Goal: Browse casually: Explore the website without a specific task or goal

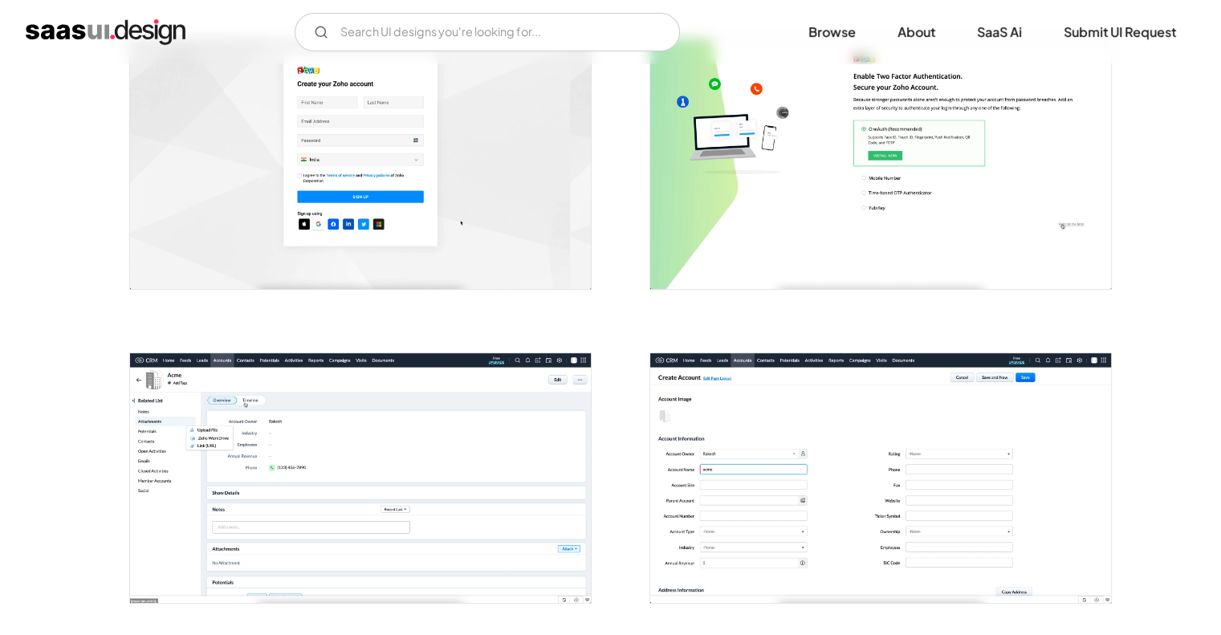
scroll to position [321, 0]
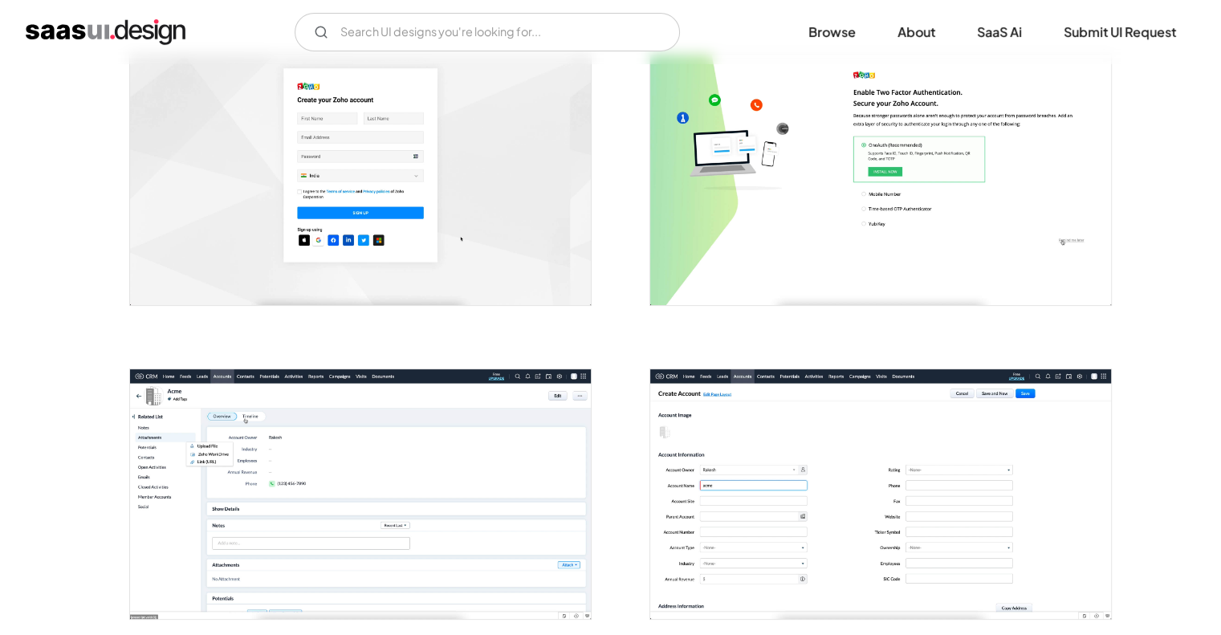
click at [522, 214] on img "open lightbox" at bounding box center [360, 180] width 461 height 250
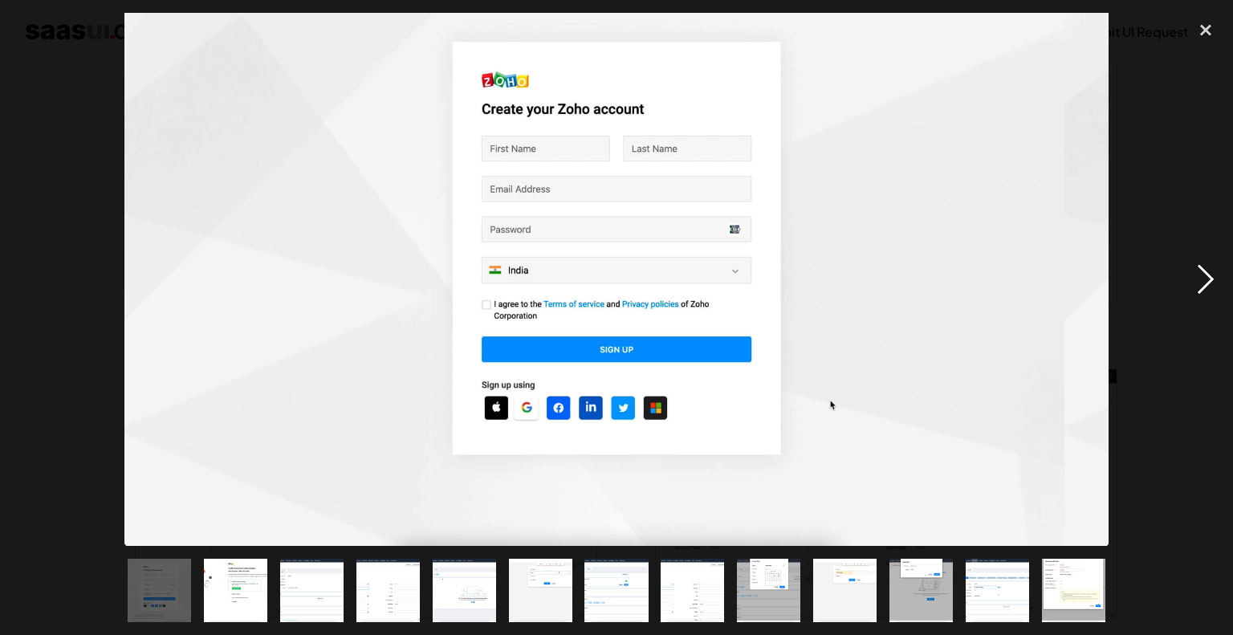
click at [1200, 286] on div "next image" at bounding box center [1205, 279] width 55 height 533
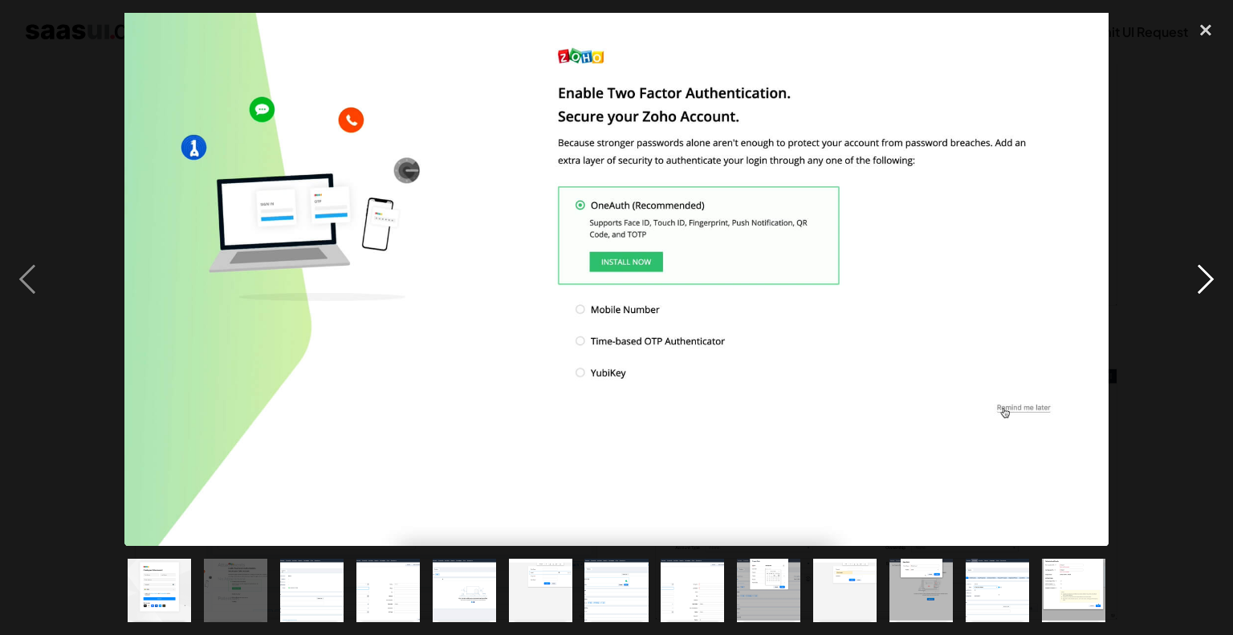
click at [1200, 286] on div "next image" at bounding box center [1205, 279] width 55 height 533
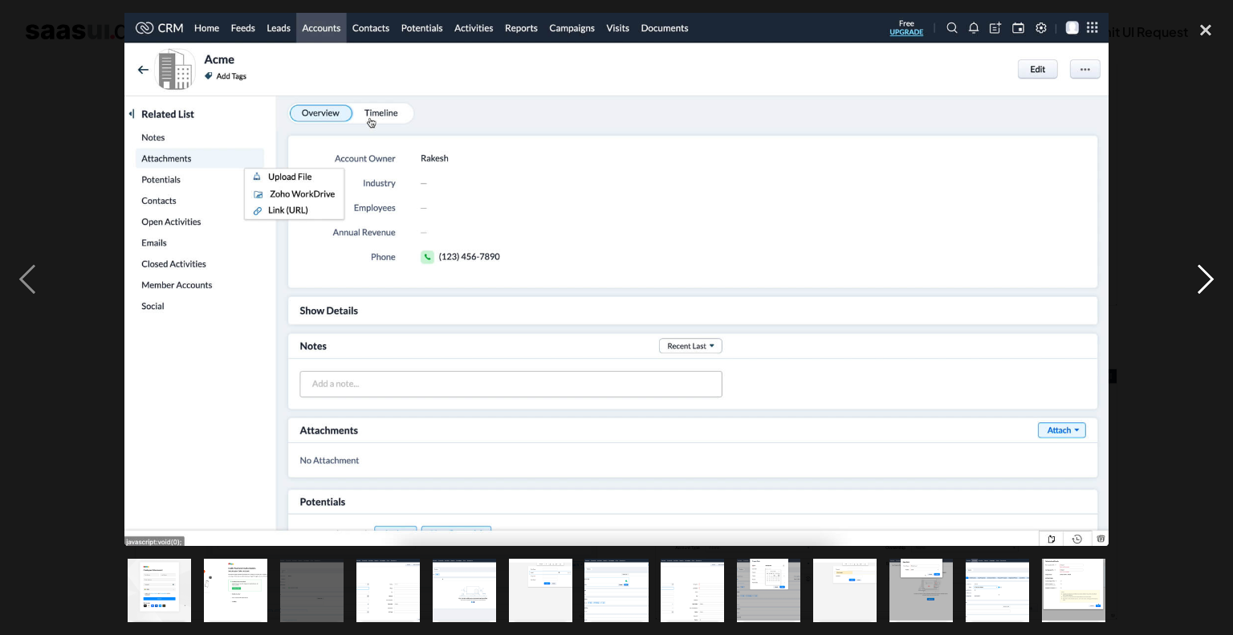
click at [1196, 286] on div "next image" at bounding box center [1205, 279] width 55 height 533
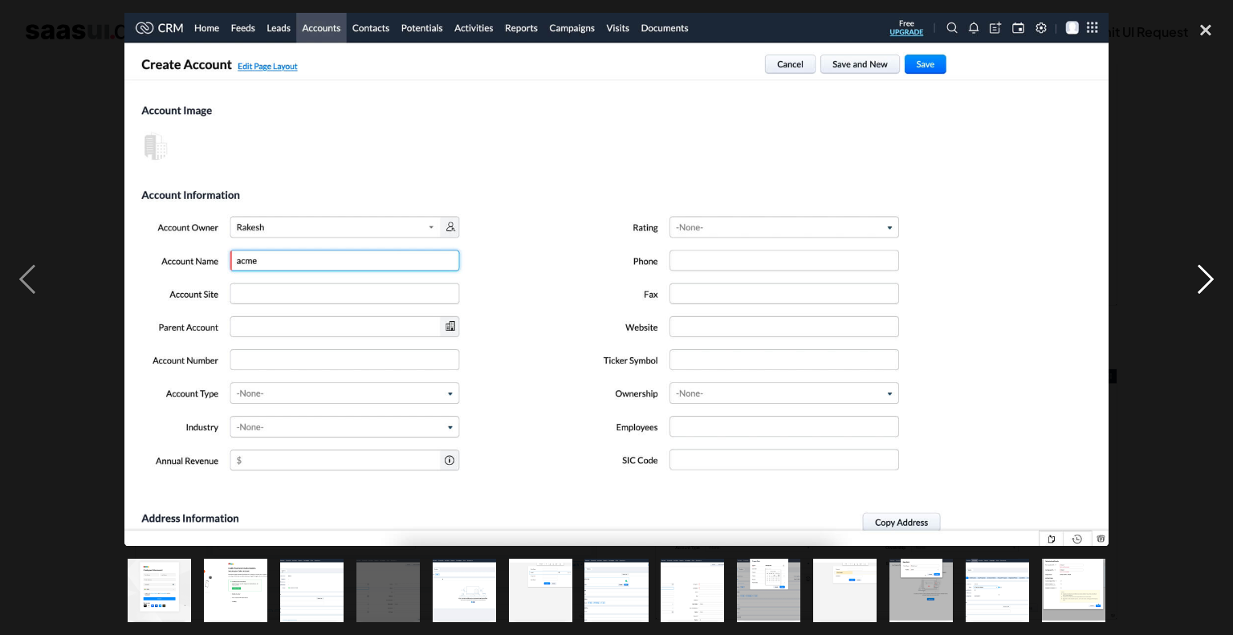
click at [1194, 286] on div "next image" at bounding box center [1205, 279] width 55 height 533
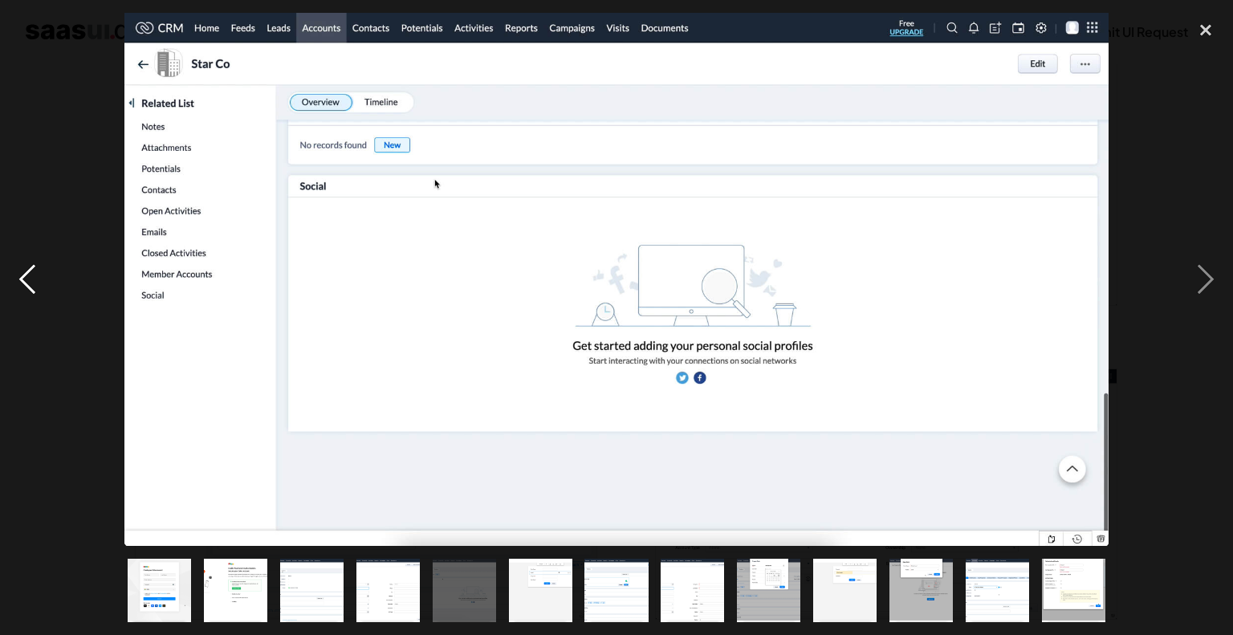
click at [13, 281] on div "previous image" at bounding box center [27, 279] width 55 height 533
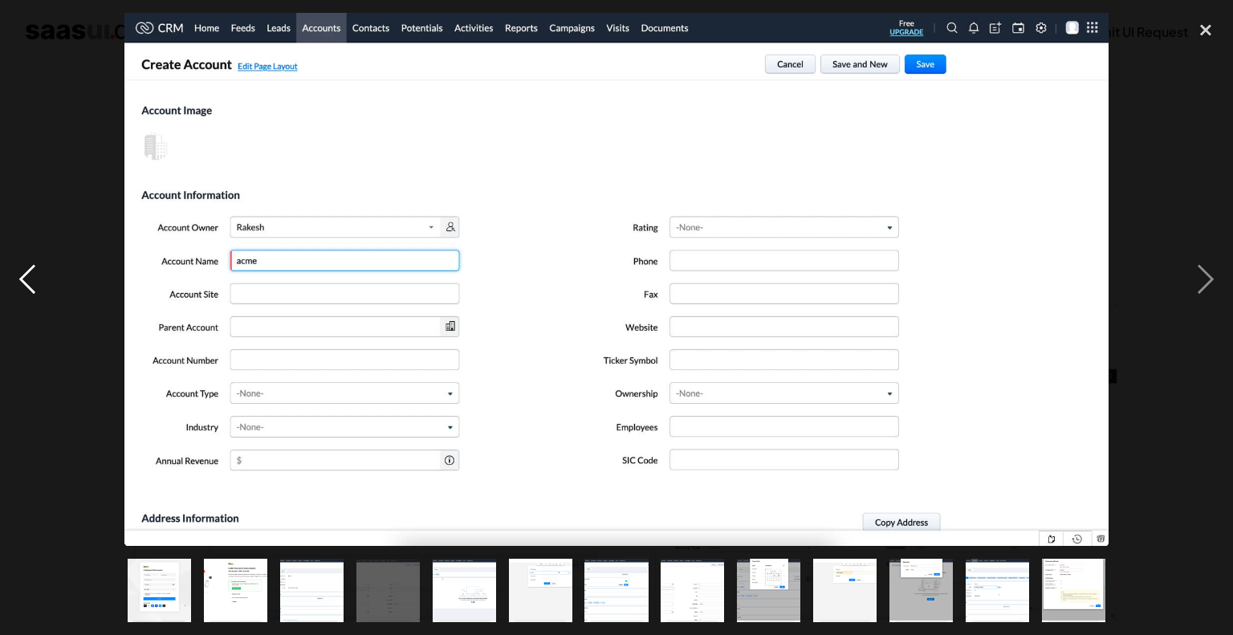
click at [13, 278] on div "previous image" at bounding box center [27, 279] width 55 height 533
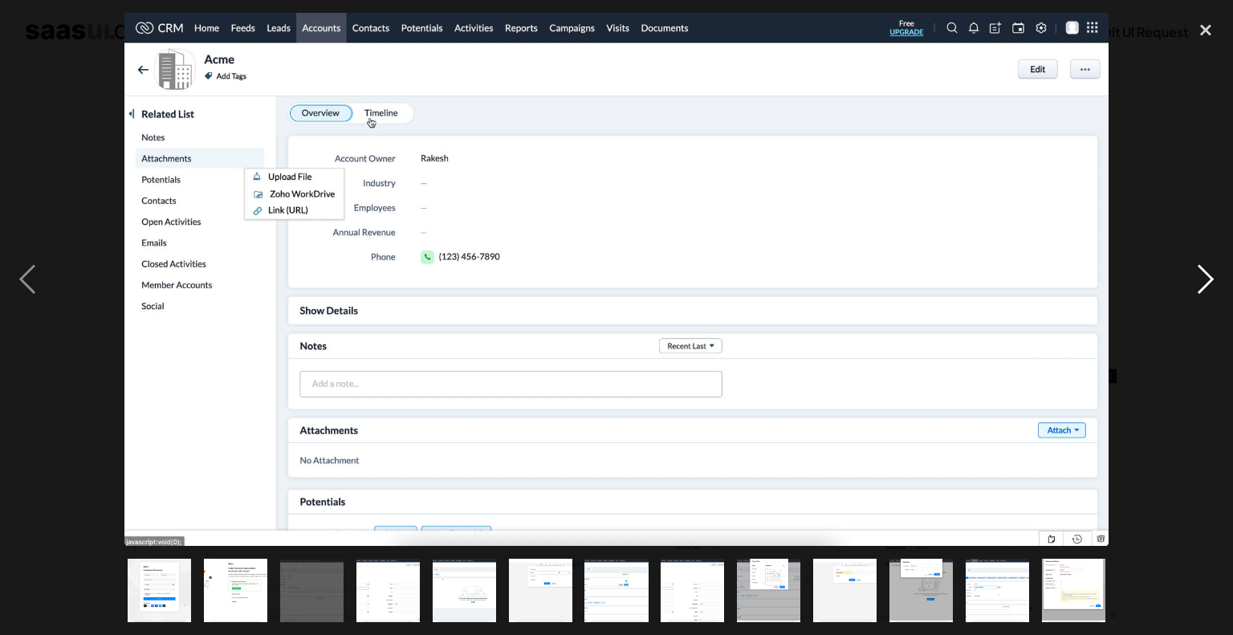
click at [1201, 283] on div "next image" at bounding box center [1205, 279] width 55 height 533
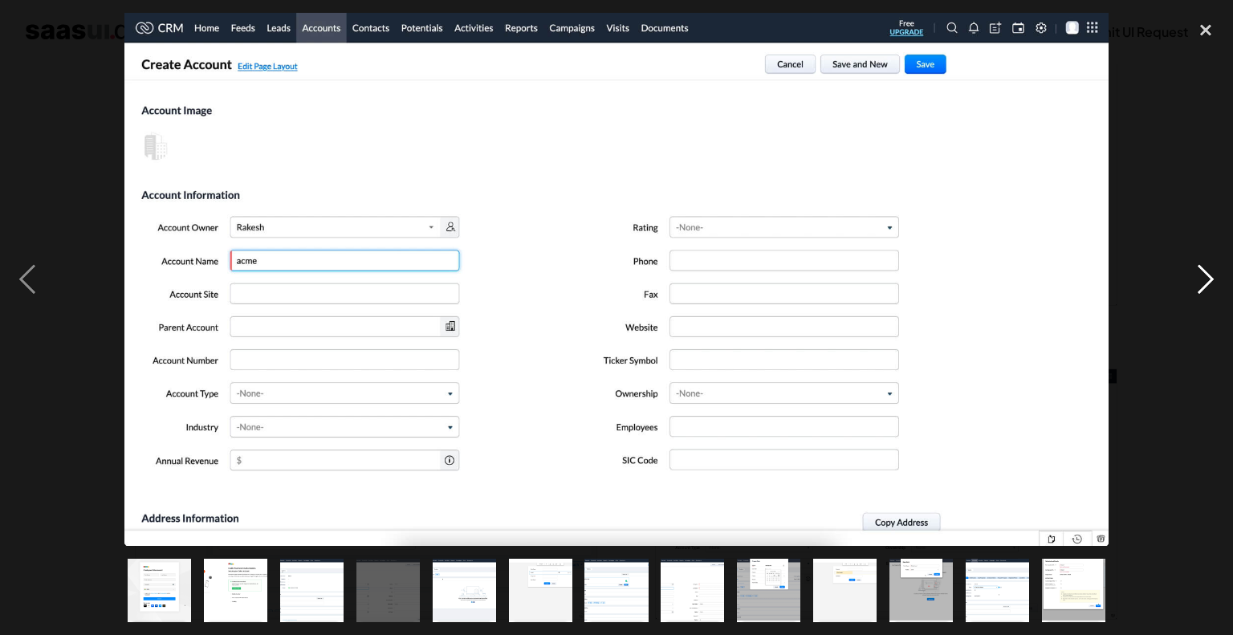
click at [1201, 283] on div "next image" at bounding box center [1205, 279] width 55 height 533
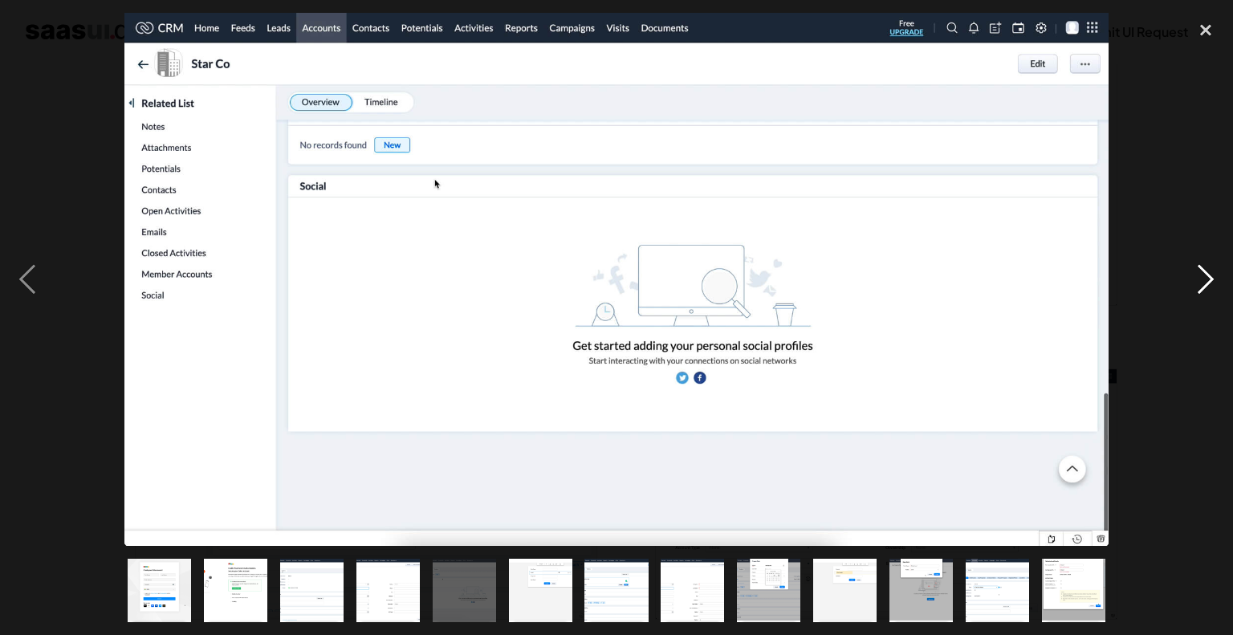
click at [1201, 283] on div "next image" at bounding box center [1205, 279] width 55 height 533
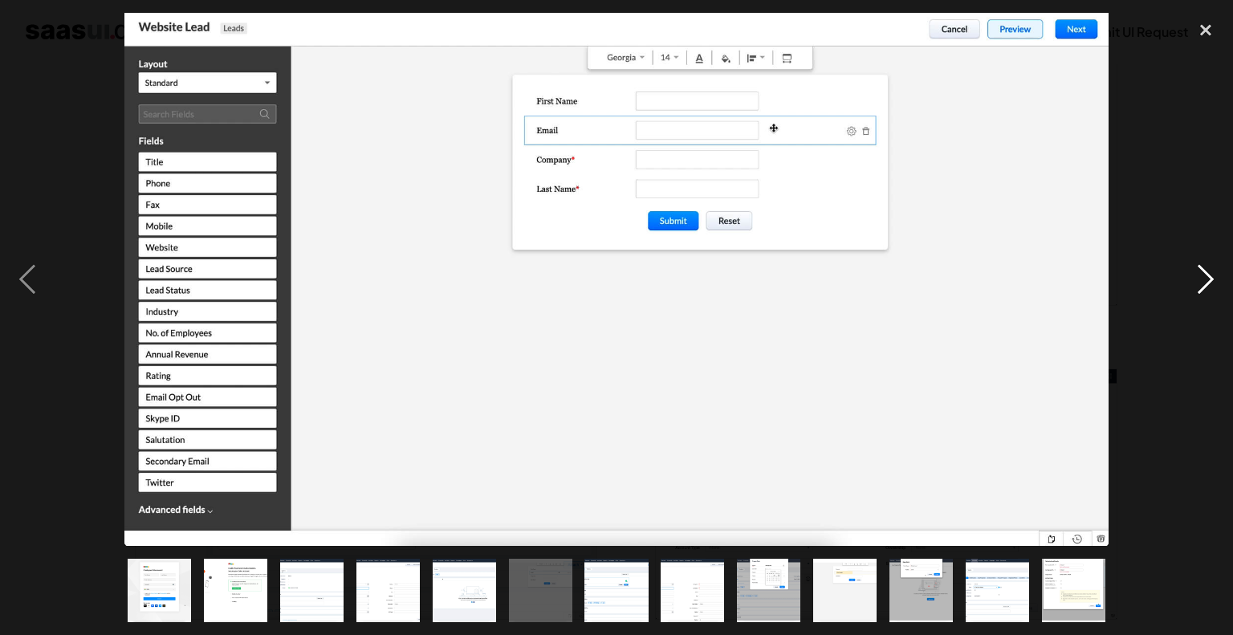
click at [1201, 283] on div "next image" at bounding box center [1205, 279] width 55 height 533
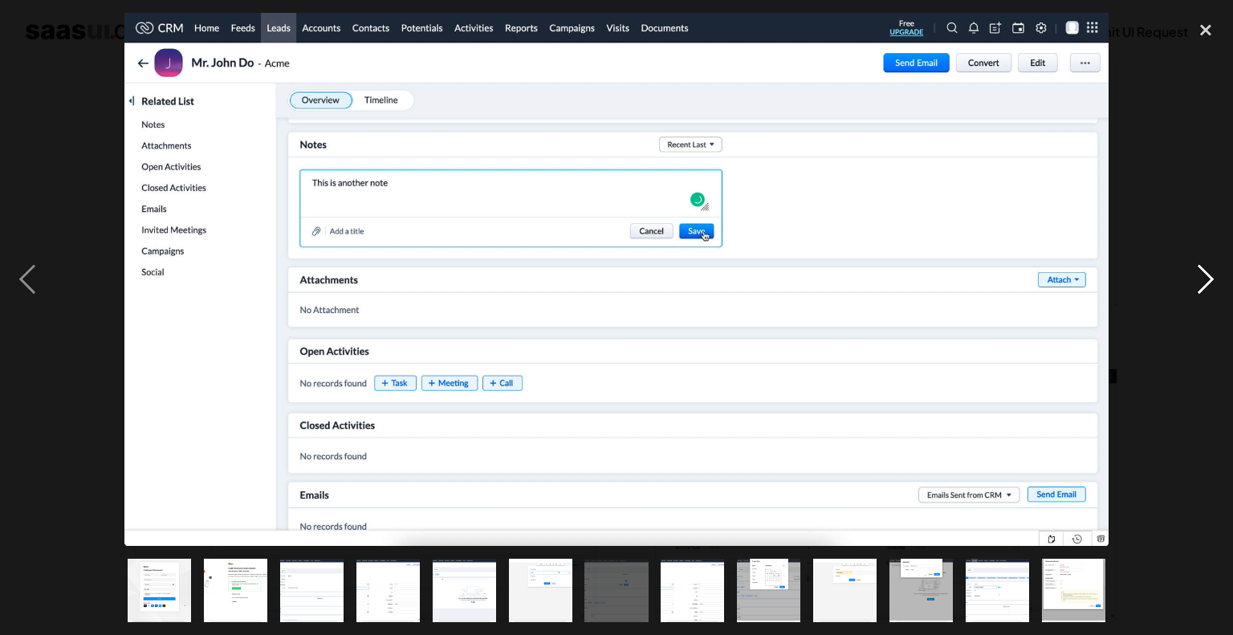
click at [1201, 283] on div "next image" at bounding box center [1205, 279] width 55 height 533
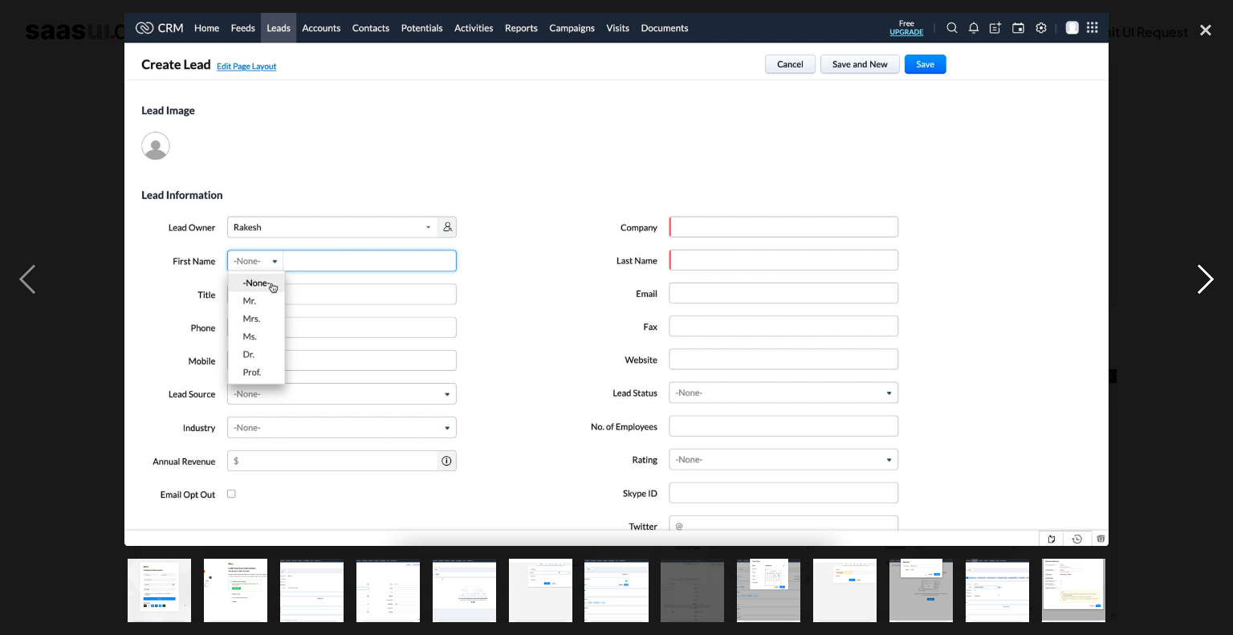
click at [1201, 283] on div "next image" at bounding box center [1205, 279] width 55 height 533
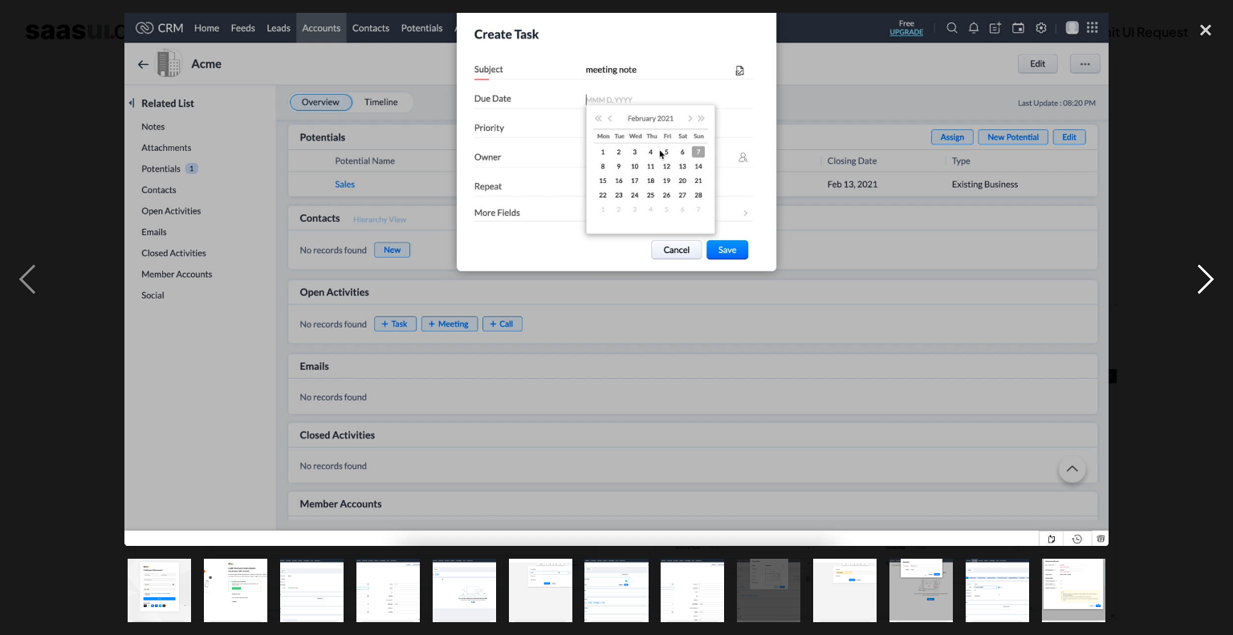
click at [1201, 283] on div "next image" at bounding box center [1205, 279] width 55 height 533
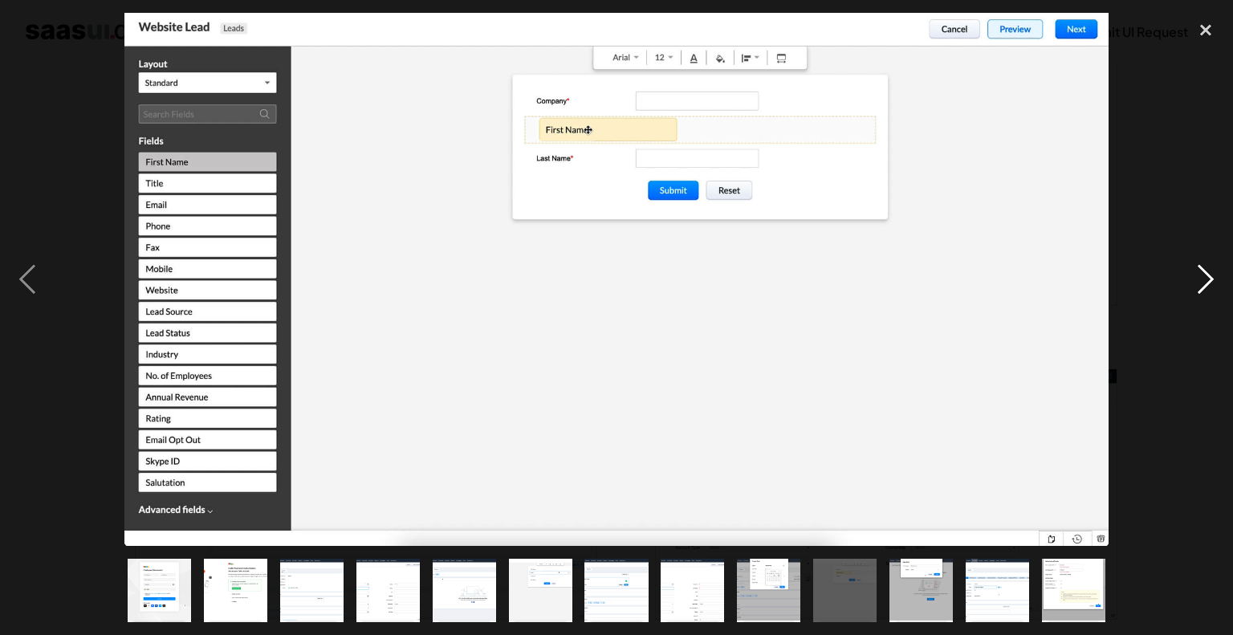
click at [1201, 283] on div "next image" at bounding box center [1205, 279] width 55 height 533
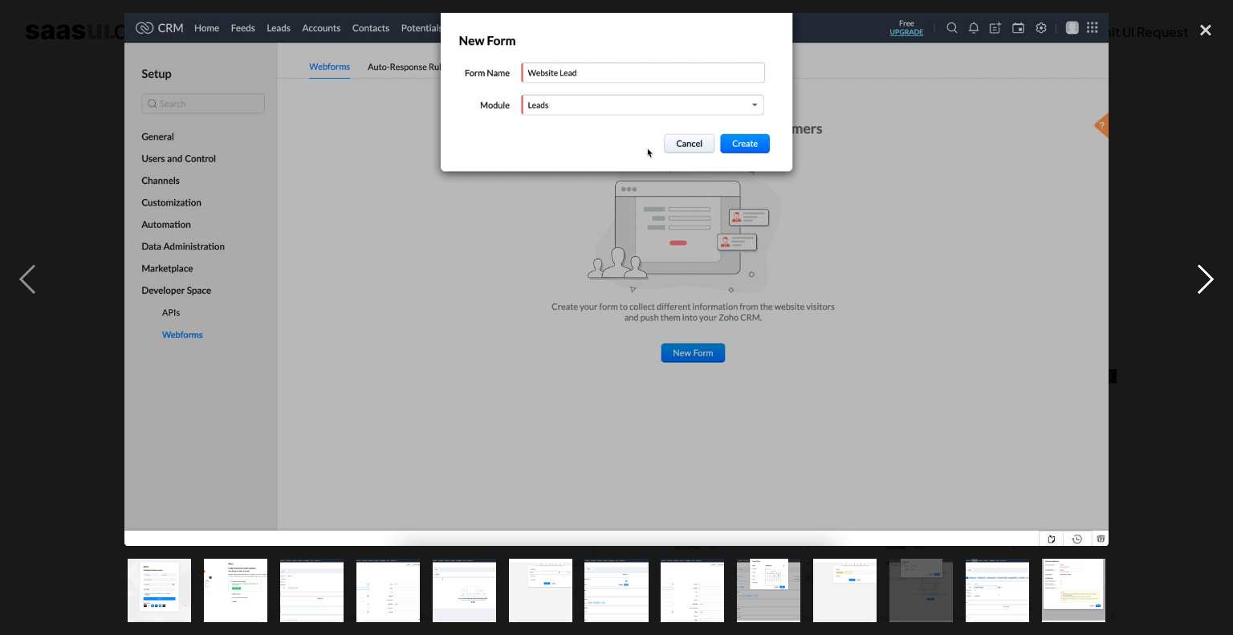
click at [1201, 283] on div "next image" at bounding box center [1205, 279] width 55 height 533
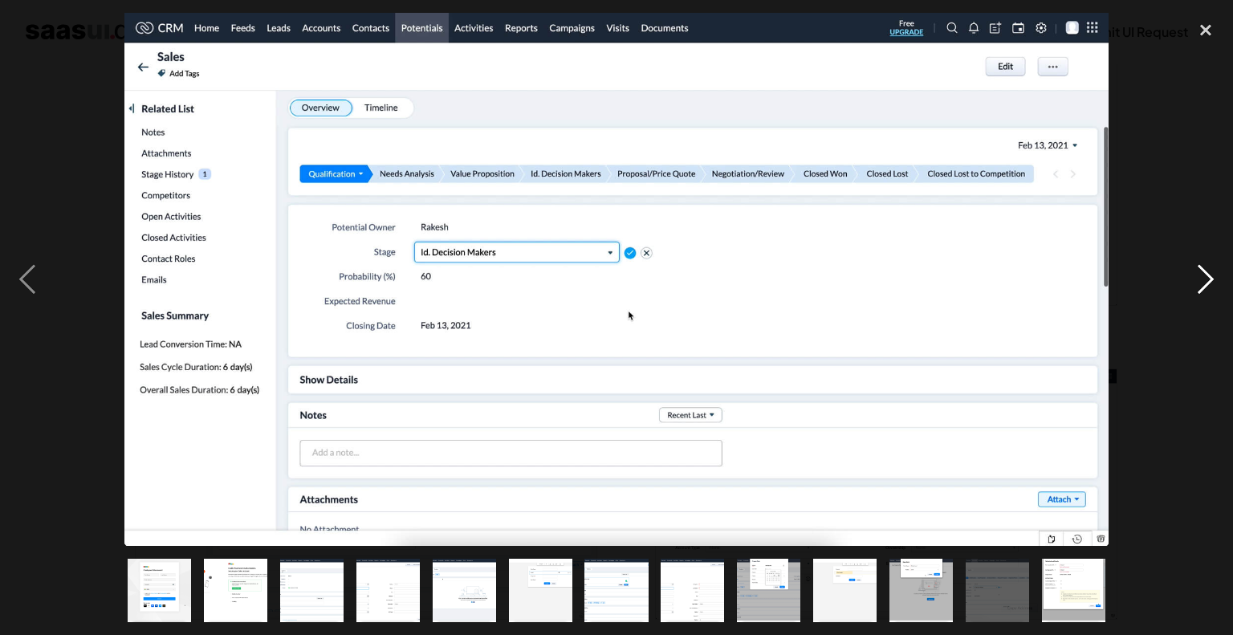
click at [1201, 283] on div "next image" at bounding box center [1205, 279] width 55 height 533
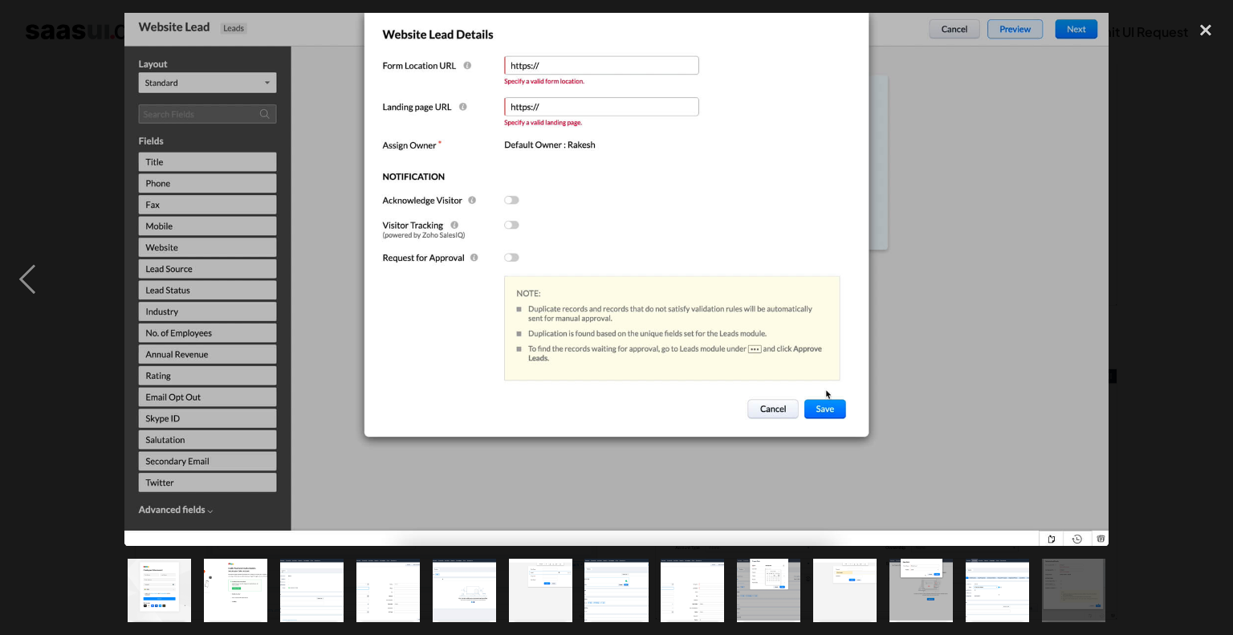
click at [1201, 283] on div "next image" at bounding box center [1205, 279] width 55 height 533
click at [1194, 26] on div "close lightbox" at bounding box center [1205, 30] width 55 height 35
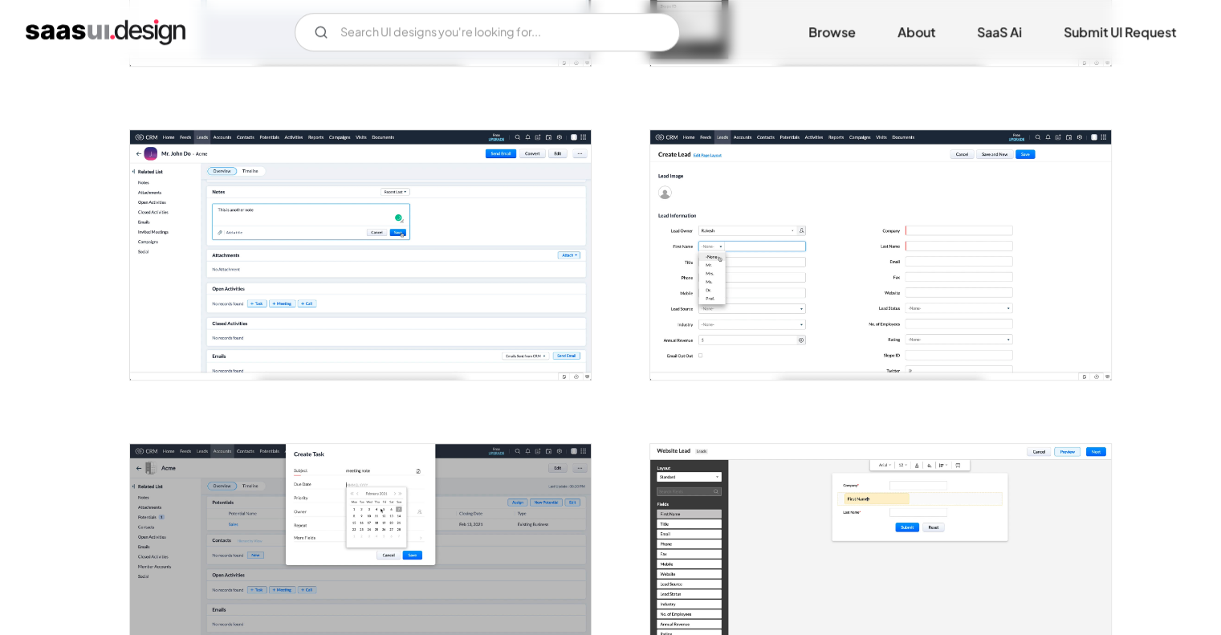
scroll to position [1089, 0]
